Goal: Contribute content: Add original content to the website for others to see

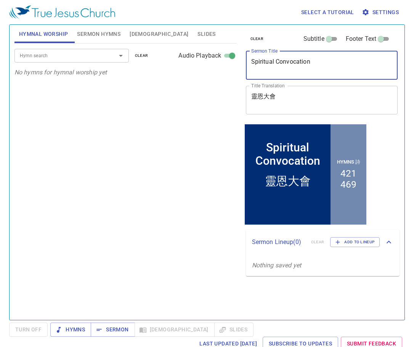
drag, startPoint x: 251, startPoint y: 61, endPoint x: 332, endPoint y: 66, distance: 81.2
click at [332, 66] on textarea "Spiritual Convocation" at bounding box center [321, 65] width 141 height 14
paste textarea "耶穌進了神的殿 Jesus went into the temple of God 224, 322"
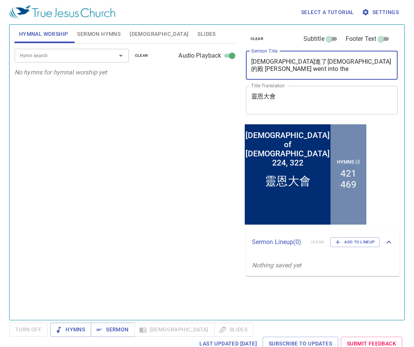
drag, startPoint x: 293, startPoint y: 61, endPoint x: 252, endPoint y: 60, distance: 40.4
click at [252, 60] on textarea "耶穌進了神的殿 Jesus went into the temple of God 224, 322" at bounding box center [321, 65] width 141 height 14
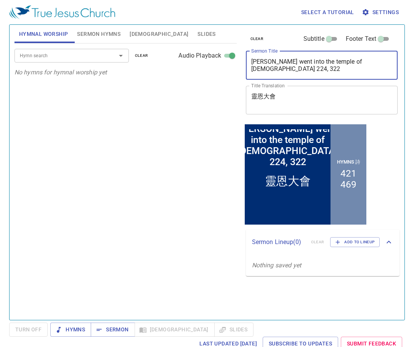
type textarea "Jesus went into the temple of God 224, 322"
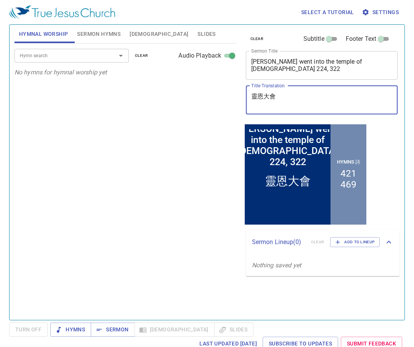
drag, startPoint x: 280, startPoint y: 95, endPoint x: 249, endPoint y: 95, distance: 30.8
click at [249, 95] on div "靈恩大會 x Title Translation" at bounding box center [322, 100] width 152 height 29
paste textarea "[DEMOGRAPHIC_DATA]進了[DEMOGRAPHIC_DATA]的殿"
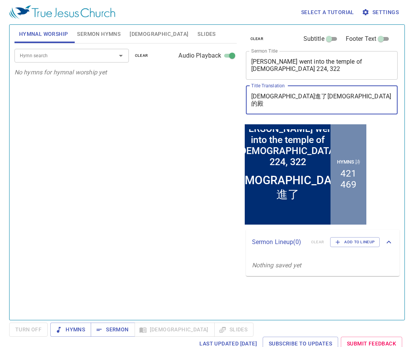
type textarea "[DEMOGRAPHIC_DATA]進了[DEMOGRAPHIC_DATA]的殿"
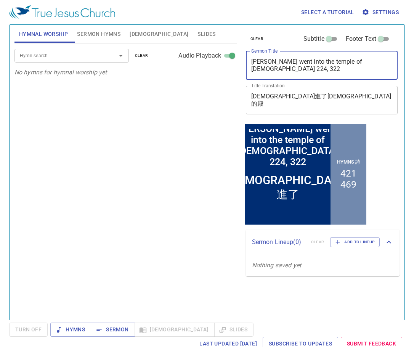
click at [251, 62] on textarea "Jesus went into the temple of God 224, 322" at bounding box center [321, 65] width 141 height 14
type textarea "Jesus went into the temple of God 224, 322"
click at [94, 31] on span "Sermon Hymns" at bounding box center [98, 34] width 43 height 10
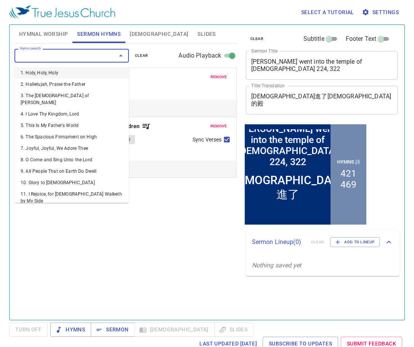
click at [75, 55] on input "Hymn search" at bounding box center [60, 55] width 87 height 9
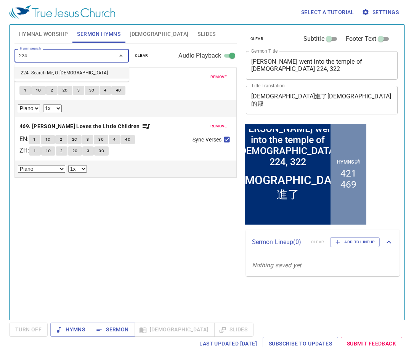
type input "224"
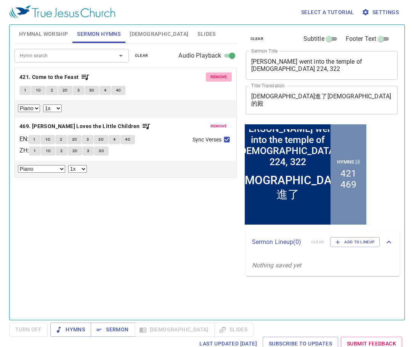
click at [214, 78] on span "remove" at bounding box center [218, 76] width 17 height 7
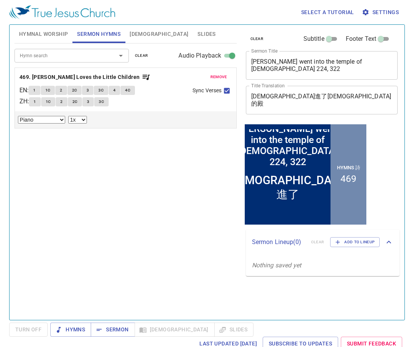
click at [218, 77] on span "remove" at bounding box center [218, 76] width 17 height 7
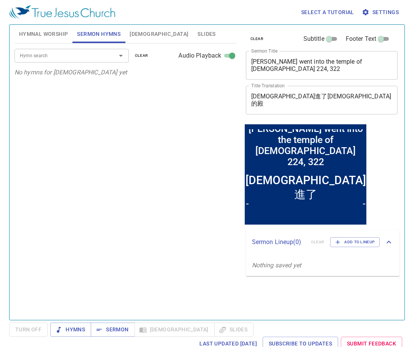
click at [76, 57] on input "Hymn search" at bounding box center [60, 55] width 87 height 9
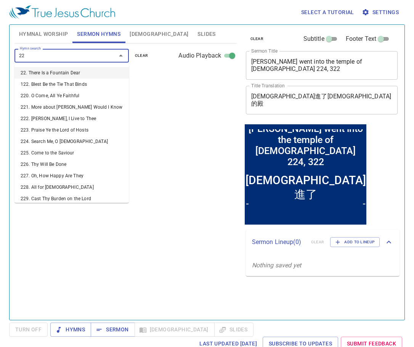
type input "224"
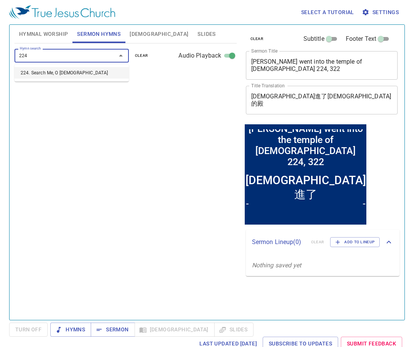
click at [62, 74] on li "224. Search Me, O [DEMOGRAPHIC_DATA]" at bounding box center [71, 72] width 114 height 11
select select "1"
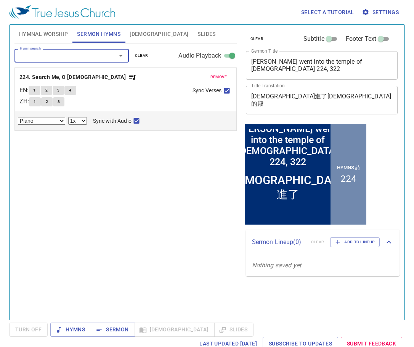
click at [76, 54] on input "Hymn search" at bounding box center [60, 55] width 87 height 9
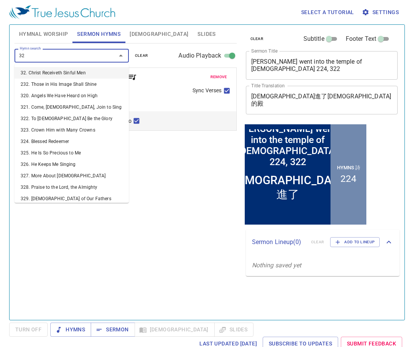
type input "322"
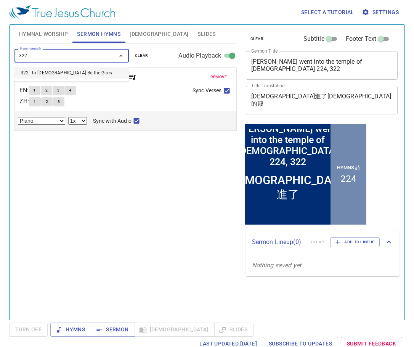
click at [77, 75] on li "322. To [DEMOGRAPHIC_DATA] Be the Glory" at bounding box center [71, 72] width 114 height 11
select select "1"
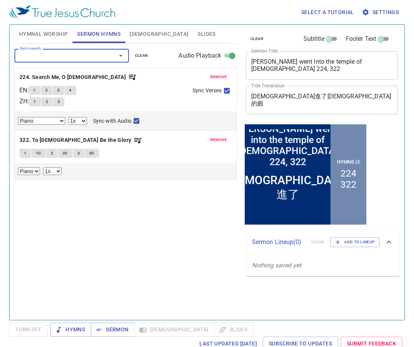
click at [386, 60] on textarea "Jesus went into the temple of God 224, 322" at bounding box center [321, 65] width 141 height 14
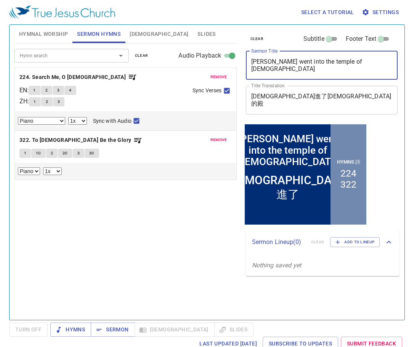
type textarea "[PERSON_NAME] went into the temple of [DEMOGRAPHIC_DATA]"
drag, startPoint x: 250, startPoint y: 61, endPoint x: 339, endPoint y: 63, distance: 89.5
click at [339, 63] on div "Jesus went into the temple of God x Sermon Title" at bounding box center [322, 65] width 152 height 29
drag, startPoint x: 348, startPoint y: 62, endPoint x: 249, endPoint y: 62, distance: 99.8
click at [249, 62] on div "Jesus went into the temple of God x Sermon Title" at bounding box center [322, 65] width 152 height 29
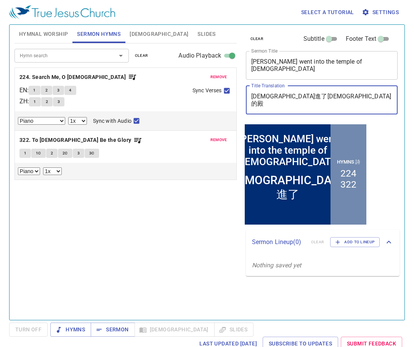
drag, startPoint x: 297, startPoint y: 96, endPoint x: 252, endPoint y: 97, distance: 45.3
click at [252, 97] on textarea "[DEMOGRAPHIC_DATA]進了[DEMOGRAPHIC_DATA]的殿" at bounding box center [321, 100] width 141 height 14
click at [45, 36] on span "Hymnal Worship" at bounding box center [43, 34] width 49 height 10
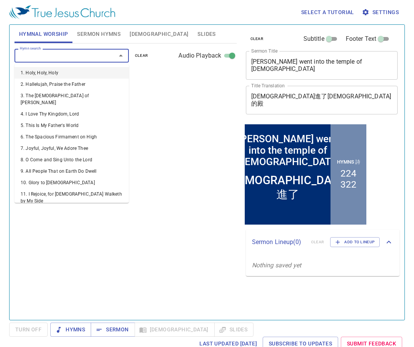
click at [68, 57] on input "Hymn search" at bounding box center [60, 55] width 87 height 9
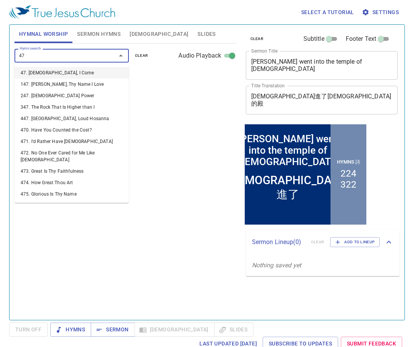
type input "474"
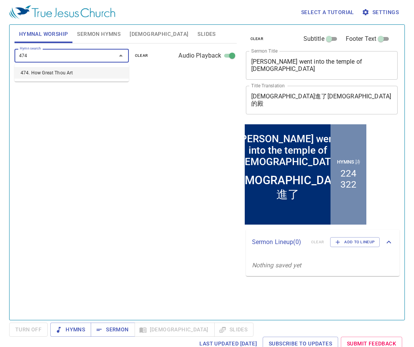
click at [77, 75] on li "474. How Great Thou Art" at bounding box center [71, 72] width 114 height 11
select select "1"
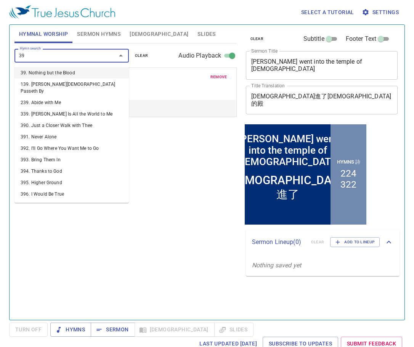
type input "394"
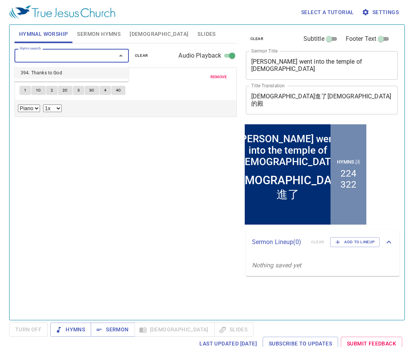
select select "1"
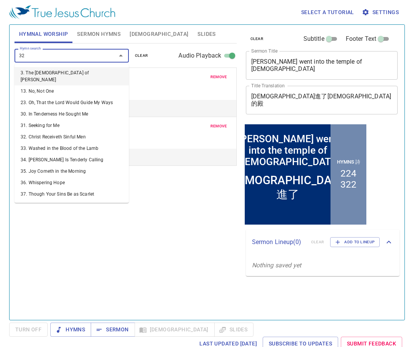
type input "322"
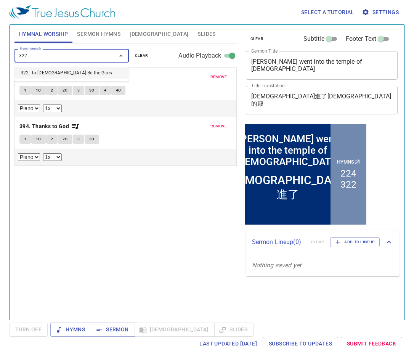
click at [88, 72] on li "322. To [DEMOGRAPHIC_DATA] Be the Glory" at bounding box center [71, 72] width 114 height 11
select select "1"
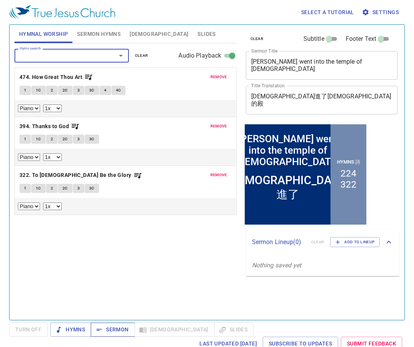
click at [117, 328] on span "Sermon" at bounding box center [113, 329] width 32 height 10
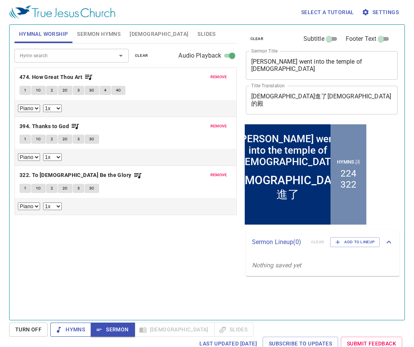
drag, startPoint x: 71, startPoint y: 331, endPoint x: 74, endPoint y: 326, distance: 5.8
click at [0, 0] on span "Hymns" at bounding box center [0, 0] width 0 height 0
click at [26, 91] on button "1" at bounding box center [24, 90] width 11 height 9
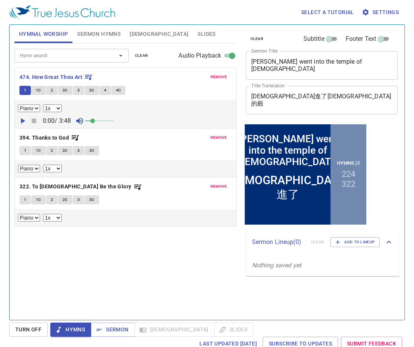
click at [38, 90] on span "1C" at bounding box center [38, 90] width 5 height 7
click at [51, 90] on span "2" at bounding box center [52, 90] width 2 height 7
click at [27, 89] on button "1" at bounding box center [24, 90] width 11 height 9
click at [112, 329] on span "Sermon" at bounding box center [113, 329] width 32 height 10
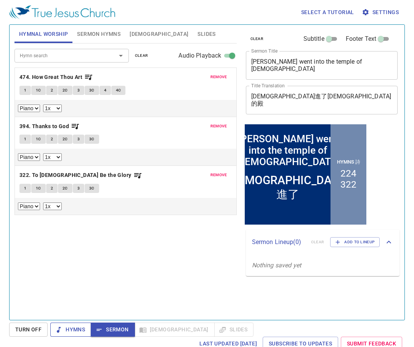
click at [0, 0] on span "Hymns" at bounding box center [0, 0] width 0 height 0
click at [219, 175] on span "remove" at bounding box center [218, 174] width 17 height 7
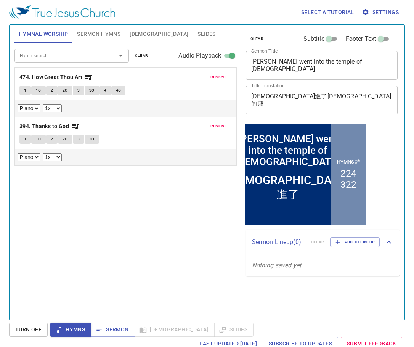
click at [77, 52] on input "Hymn search" at bounding box center [60, 55] width 87 height 9
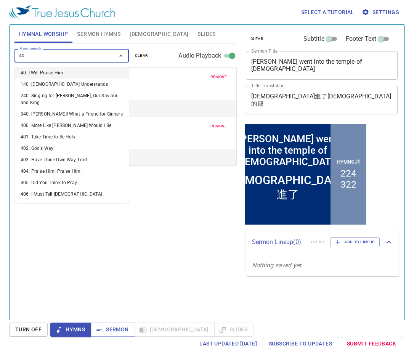
type input "402"
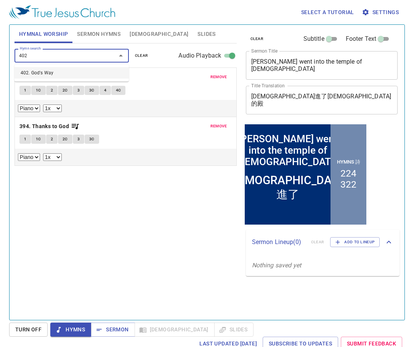
click at [89, 77] on li "402. God's Way" at bounding box center [71, 72] width 114 height 11
select select "1"
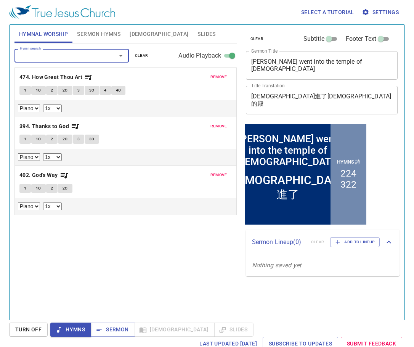
click at [152, 261] on div "Hymn search Hymn search clear Audio Playback remove 474. How Great Thou Art 1 1…" at bounding box center [125, 178] width 222 height 270
click at [202, 241] on div "Hymn search Hymn search clear Audio Playback remove 474. How Great Thou Art 1 1…" at bounding box center [125, 178] width 222 height 270
click at [21, 90] on button "1" at bounding box center [24, 90] width 11 height 9
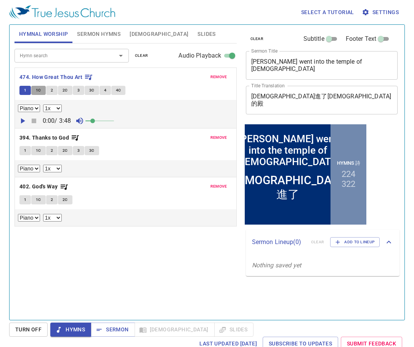
click at [36, 90] on span "1C" at bounding box center [38, 90] width 5 height 7
click at [52, 91] on span "2" at bounding box center [52, 90] width 2 height 7
click at [61, 90] on button "2C" at bounding box center [65, 90] width 14 height 9
click at [76, 91] on button "3" at bounding box center [78, 90] width 11 height 9
click at [95, 91] on button "3C" at bounding box center [92, 90] width 14 height 9
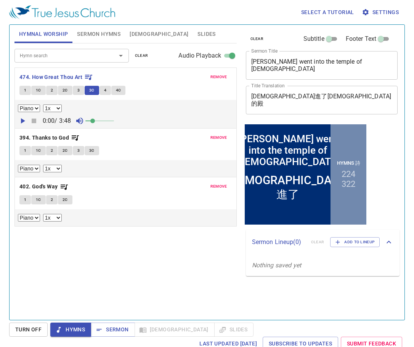
click at [105, 91] on span "4" at bounding box center [105, 90] width 2 height 7
click at [119, 92] on span "4C" at bounding box center [118, 90] width 5 height 7
click at [26, 150] on span "1" at bounding box center [25, 150] width 2 height 7
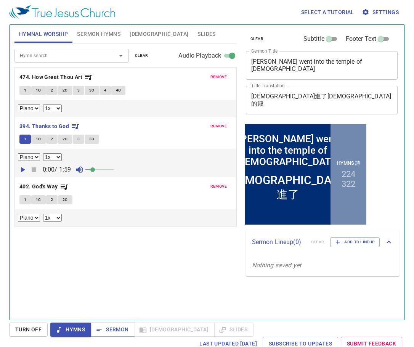
click at [38, 138] on span "1C" at bounding box center [38, 139] width 5 height 7
click at [54, 140] on button "2" at bounding box center [51, 138] width 11 height 9
click at [64, 138] on span "2C" at bounding box center [64, 139] width 5 height 7
click at [78, 138] on span "3" at bounding box center [78, 139] width 2 height 7
click at [92, 136] on span "3C" at bounding box center [91, 139] width 5 height 7
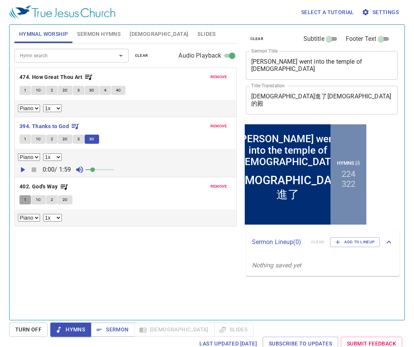
click at [26, 200] on span "1" at bounding box center [25, 199] width 2 height 7
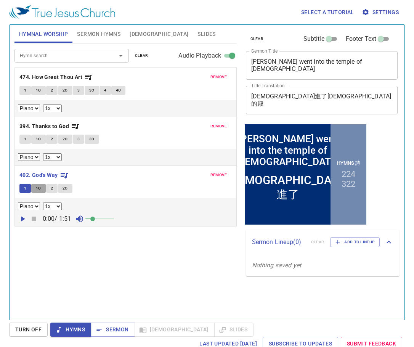
click at [35, 188] on button "1C" at bounding box center [38, 188] width 14 height 9
click at [51, 190] on span "2" at bounding box center [52, 188] width 2 height 7
click at [65, 189] on span "2C" at bounding box center [64, 188] width 5 height 7
click at [115, 328] on span "Sermon" at bounding box center [113, 329] width 32 height 10
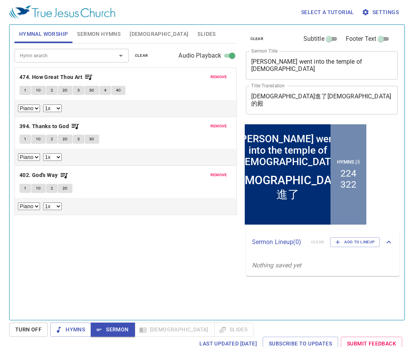
click at [90, 33] on span "Sermon Hymns" at bounding box center [98, 34] width 43 height 10
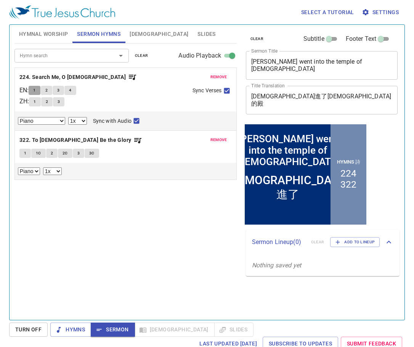
click at [35, 90] on span "1" at bounding box center [34, 90] width 2 height 7
checkbox input "false"
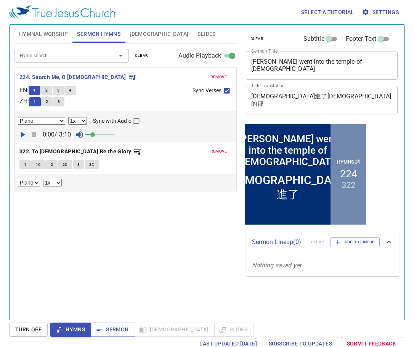
click at [48, 89] on span "2" at bounding box center [46, 90] width 2 height 7
click at [63, 89] on button "3" at bounding box center [58, 90] width 11 height 9
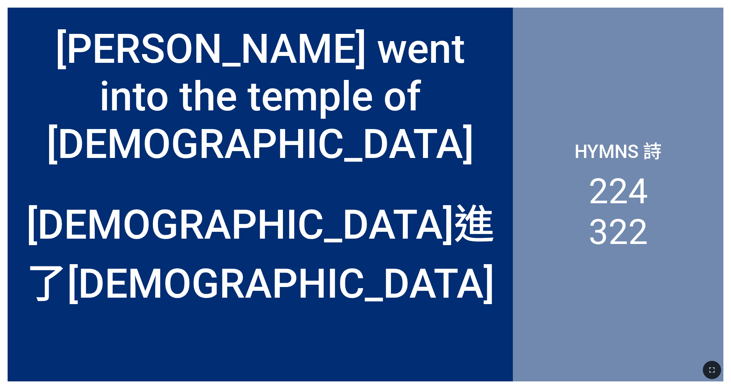
click at [304, 158] on div "[PERSON_NAME] went into the temple of [DEMOGRAPHIC_DATA]" at bounding box center [260, 96] width 490 height 143
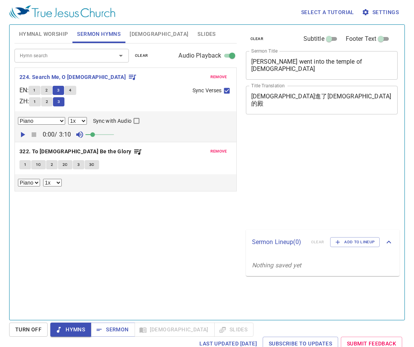
select select "1"
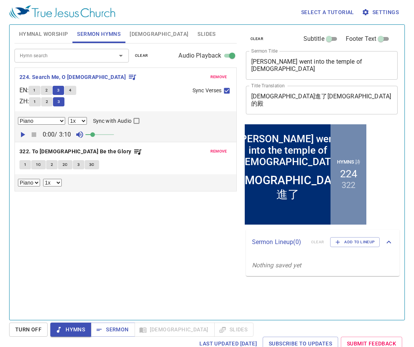
click at [71, 89] on span "4" at bounding box center [70, 90] width 2 height 7
click at [0, 0] on span "Sermon" at bounding box center [0, 0] width 0 height 0
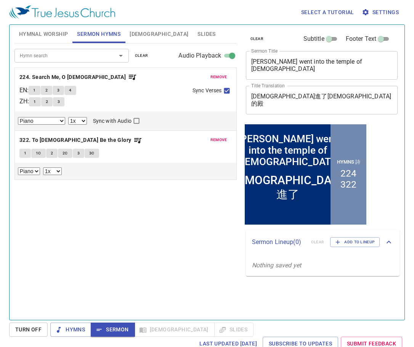
click at [197, 34] on span "Slides" at bounding box center [206, 34] width 18 height 10
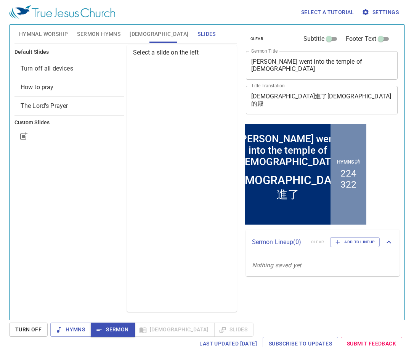
click at [63, 85] on span "How to pray" at bounding box center [69, 87] width 97 height 9
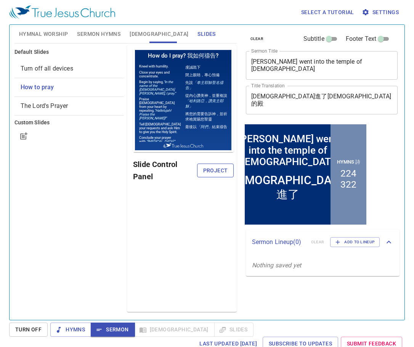
click at [227, 168] on span "Project" at bounding box center [215, 171] width 24 height 10
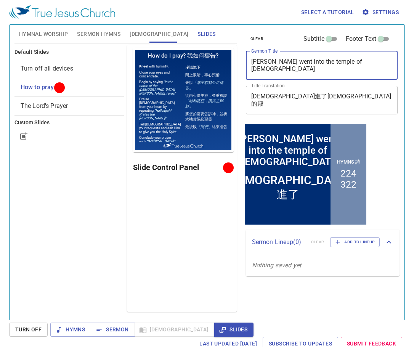
drag, startPoint x: 328, startPoint y: 65, endPoint x: 255, endPoint y: 65, distance: 72.4
click at [252, 65] on textarea "[PERSON_NAME] went into the temple of [DEMOGRAPHIC_DATA]" at bounding box center [321, 65] width 141 height 14
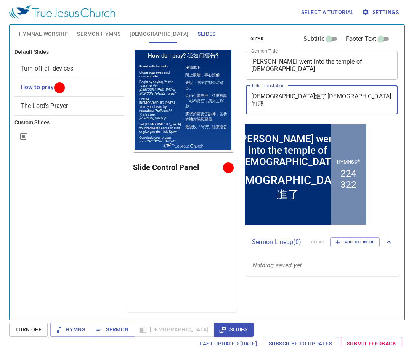
drag, startPoint x: 307, startPoint y: 98, endPoint x: 252, endPoint y: 102, distance: 55.4
click at [252, 102] on textarea "[DEMOGRAPHIC_DATA]進了[DEMOGRAPHIC_DATA]的殿" at bounding box center [321, 100] width 141 height 14
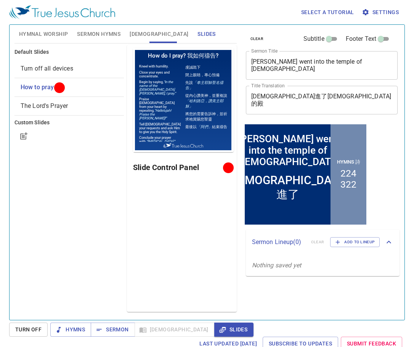
drag, startPoint x: 338, startPoint y: 90, endPoint x: 334, endPoint y: 100, distance: 11.0
click at [338, 90] on div "耶穌進了神的殿 x Title Translation" at bounding box center [322, 100] width 152 height 29
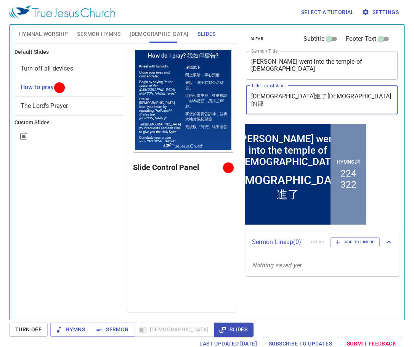
click at [316, 104] on textarea "[DEMOGRAPHIC_DATA]進了[DEMOGRAPHIC_DATA]的殿" at bounding box center [321, 100] width 141 height 14
click at [195, 215] on div "Preview Only Slide Control Panel" at bounding box center [181, 178] width 109 height 267
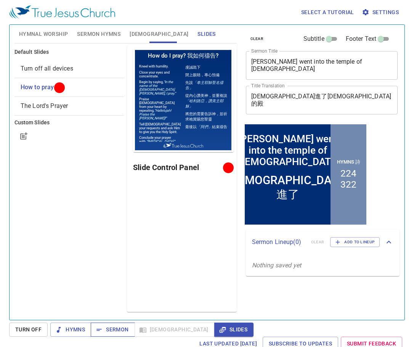
drag, startPoint x: 108, startPoint y: 324, endPoint x: 96, endPoint y: 332, distance: 14.3
click at [0, 0] on span "Sermon" at bounding box center [0, 0] width 0 height 0
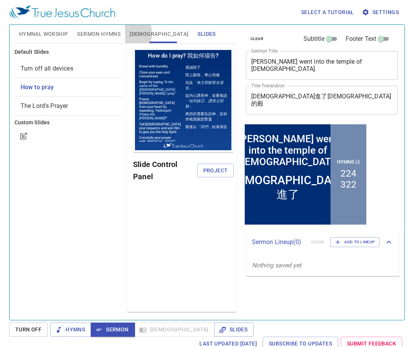
click at [131, 33] on span "[DEMOGRAPHIC_DATA]" at bounding box center [158, 34] width 59 height 10
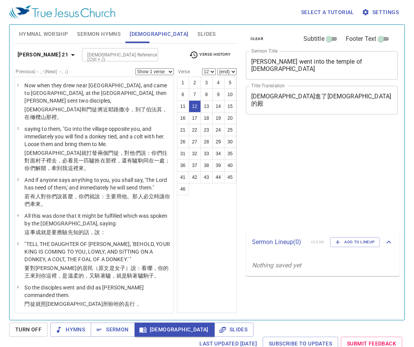
select select "12"
select select "13"
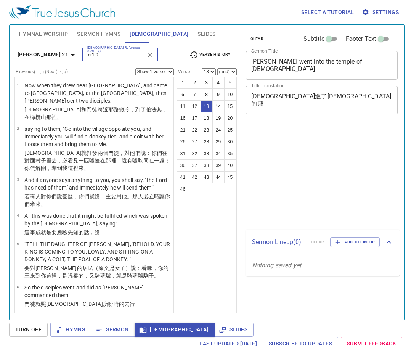
scroll to position [3, 0]
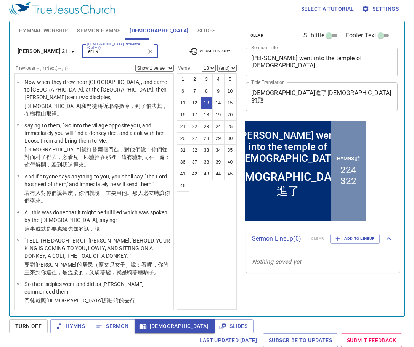
type input "jer1 9"
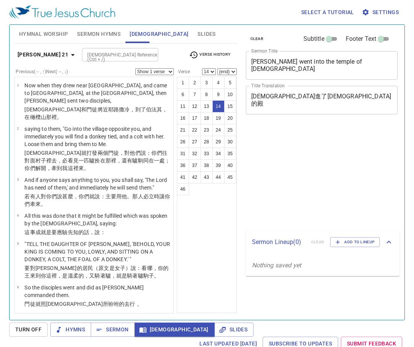
select select "14"
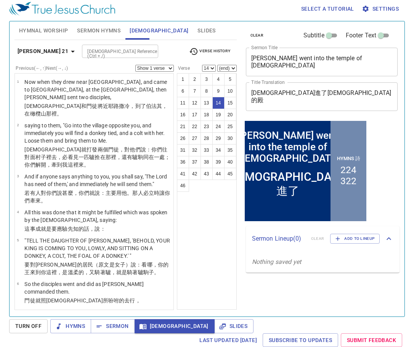
scroll to position [350, 0]
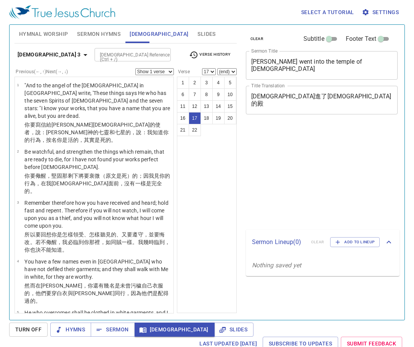
select select "17"
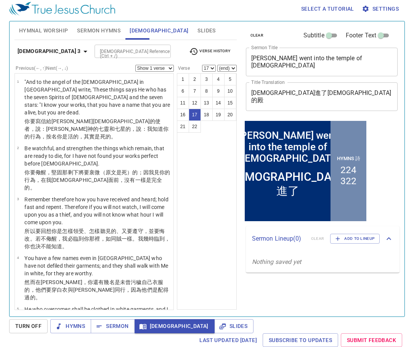
scroll to position [599, 0]
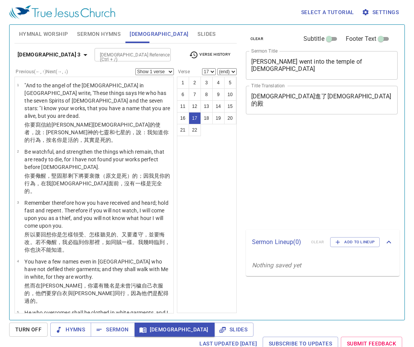
select select "17"
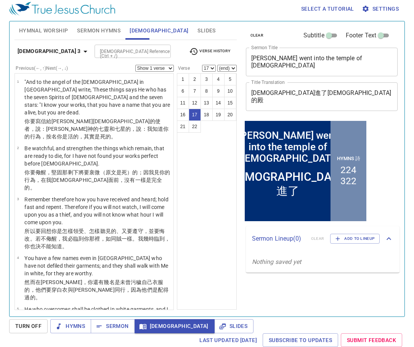
scroll to position [560, 0]
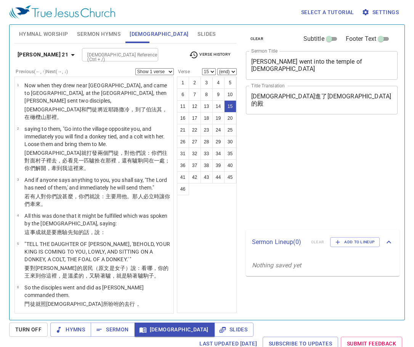
select select "15"
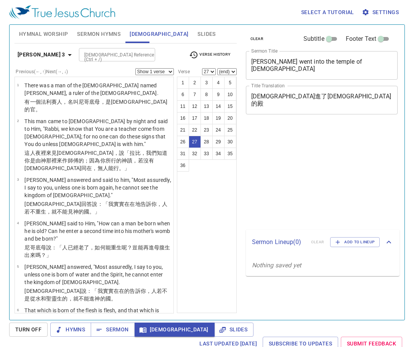
select select "27"
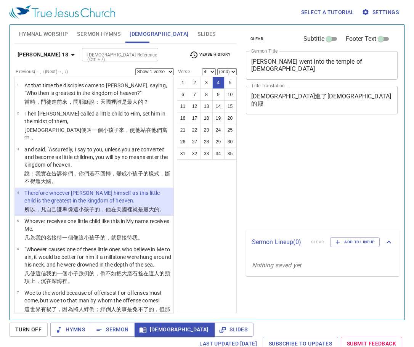
select select "4"
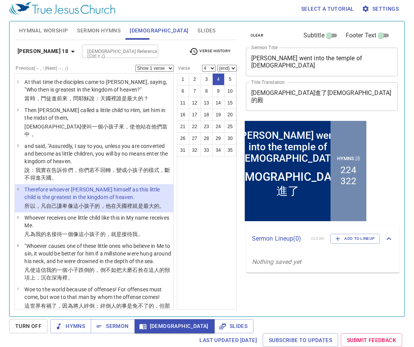
scroll to position [3, 0]
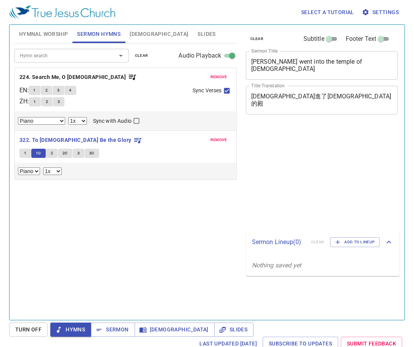
select select "1"
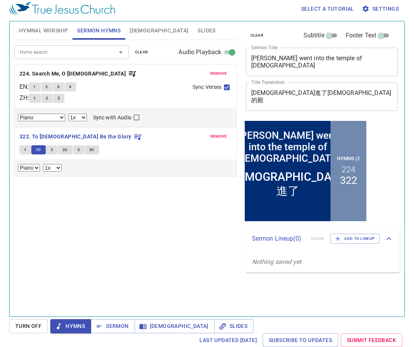
scroll to position [3, 0]
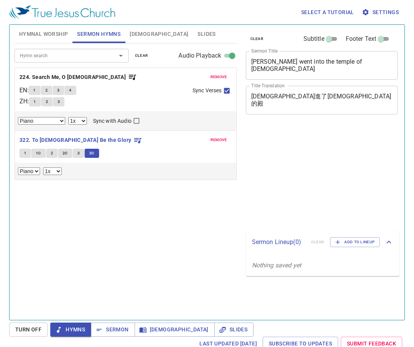
select select "1"
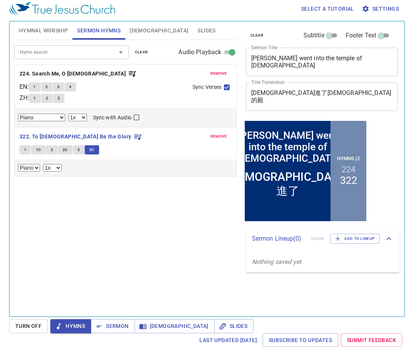
scroll to position [3, 0]
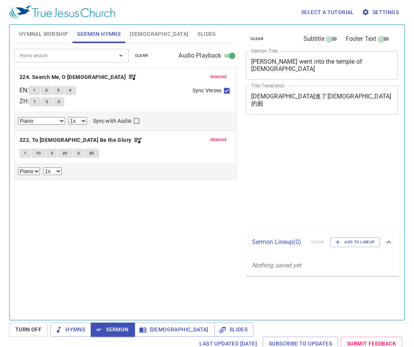
select select "1"
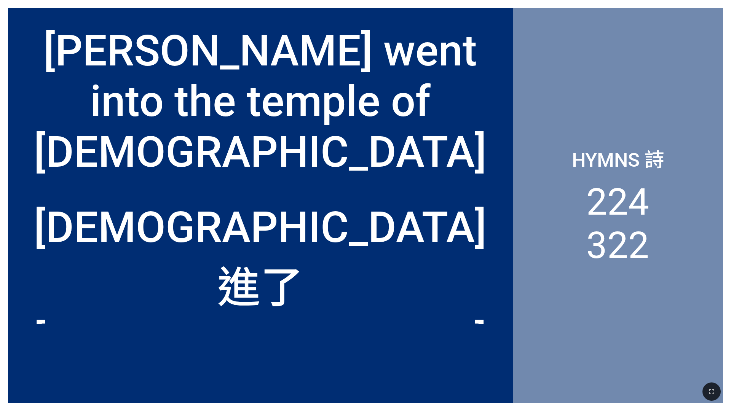
click at [102, 35] on div "[PERSON_NAME] went into the temple of [DEMOGRAPHIC_DATA]" at bounding box center [260, 107] width 505 height 158
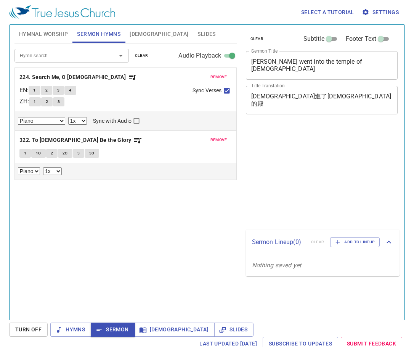
select select "1"
